Goal: Information Seeking & Learning: Learn about a topic

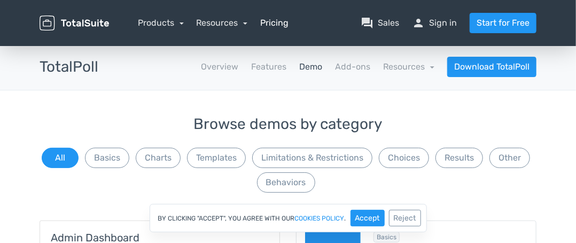
click at [269, 21] on link "Pricing" at bounding box center [274, 23] width 28 height 13
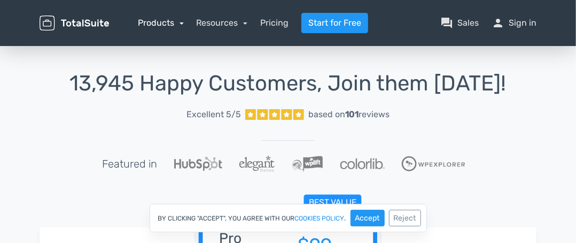
click at [151, 25] on link "Products" at bounding box center [161, 23] width 46 height 10
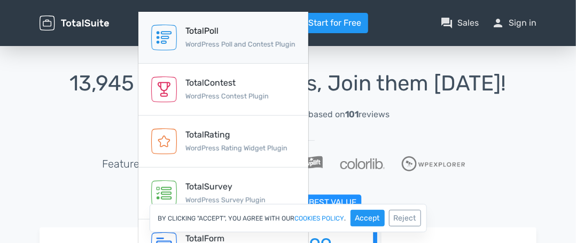
click at [214, 30] on div "TotalPoll" at bounding box center [240, 31] width 110 height 13
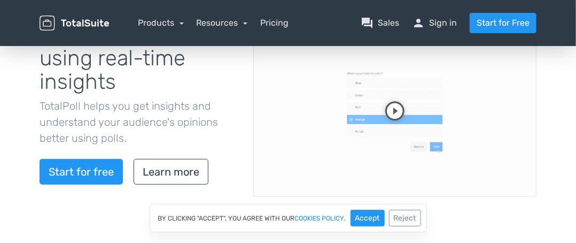
scroll to position [160, 0]
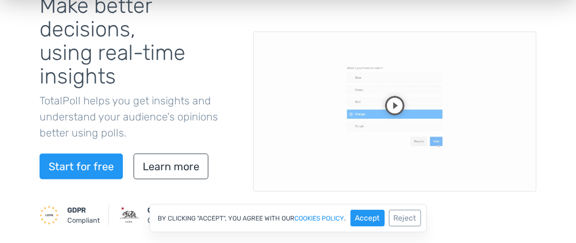
click at [395, 107] on video at bounding box center [394, 112] width 283 height 160
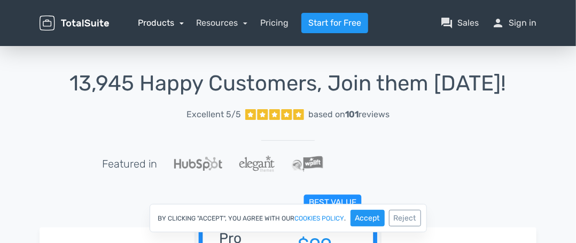
click at [169, 21] on link "Products" at bounding box center [161, 23] width 46 height 10
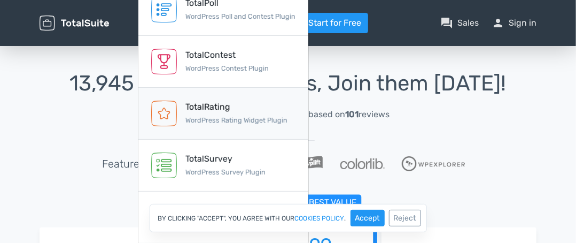
scroll to position [53, 0]
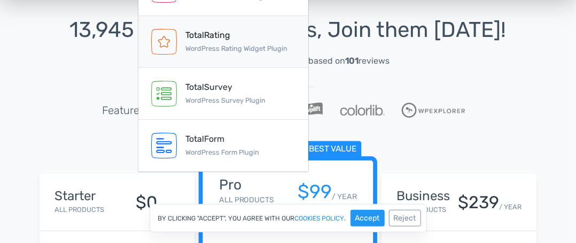
click at [210, 44] on div "TotalRating WordPress Rating Widget Plugin" at bounding box center [236, 42] width 102 height 26
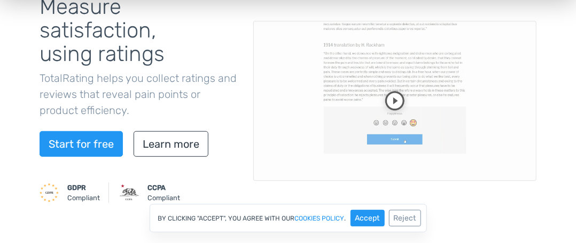
scroll to position [160, 0]
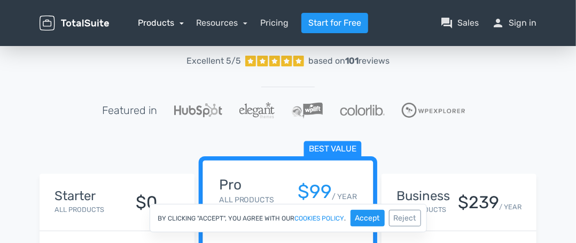
click at [162, 22] on link "Products" at bounding box center [161, 23] width 46 height 10
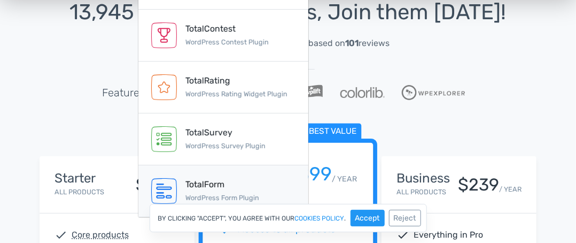
scroll to position [53, 0]
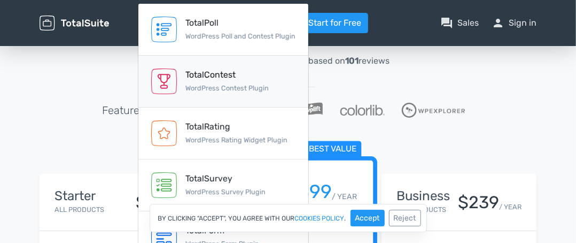
click at [195, 81] on div "TotalContest" at bounding box center [226, 74] width 83 height 13
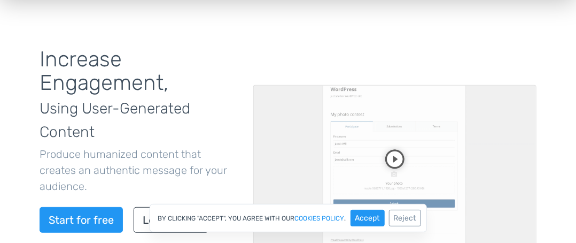
click at [400, 149] on video at bounding box center [394, 165] width 283 height 160
